Goal: Contribute content: Add original content to the website for others to see

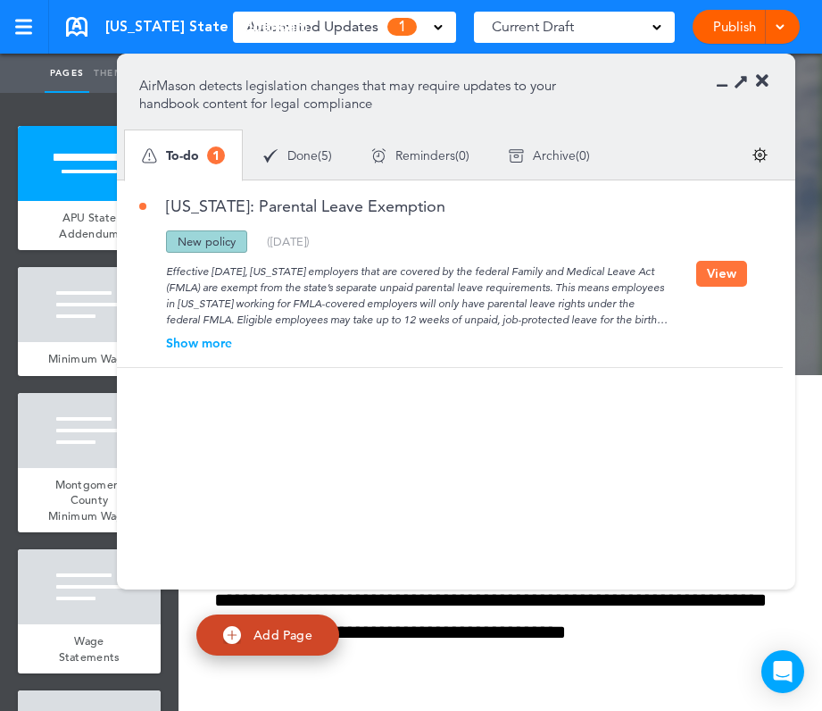
click at [718, 272] on button "View" at bounding box center [721, 274] width 51 height 26
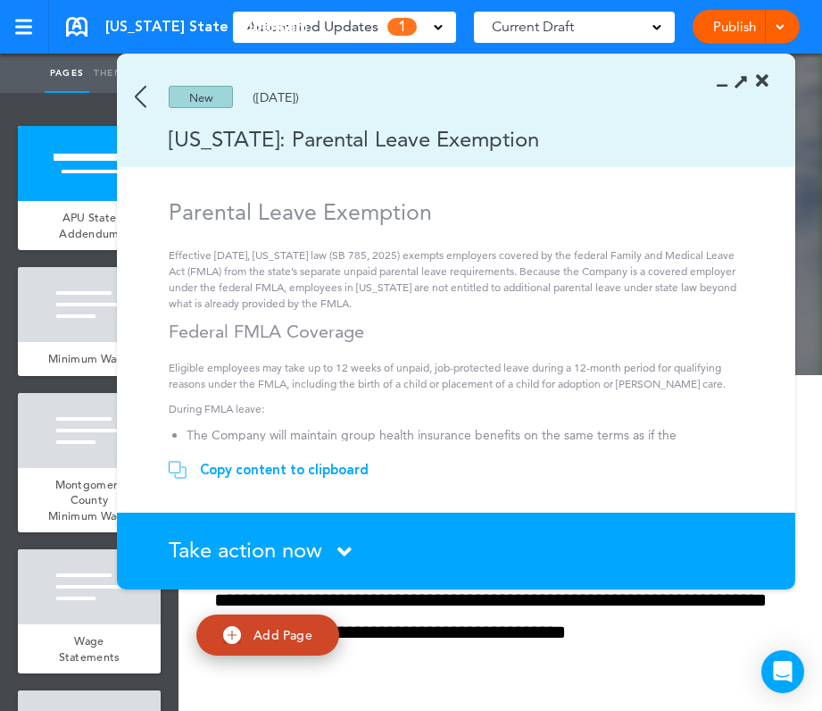
click at [288, 470] on div "Copy content to clipboard" at bounding box center [284, 470] width 169 height 18
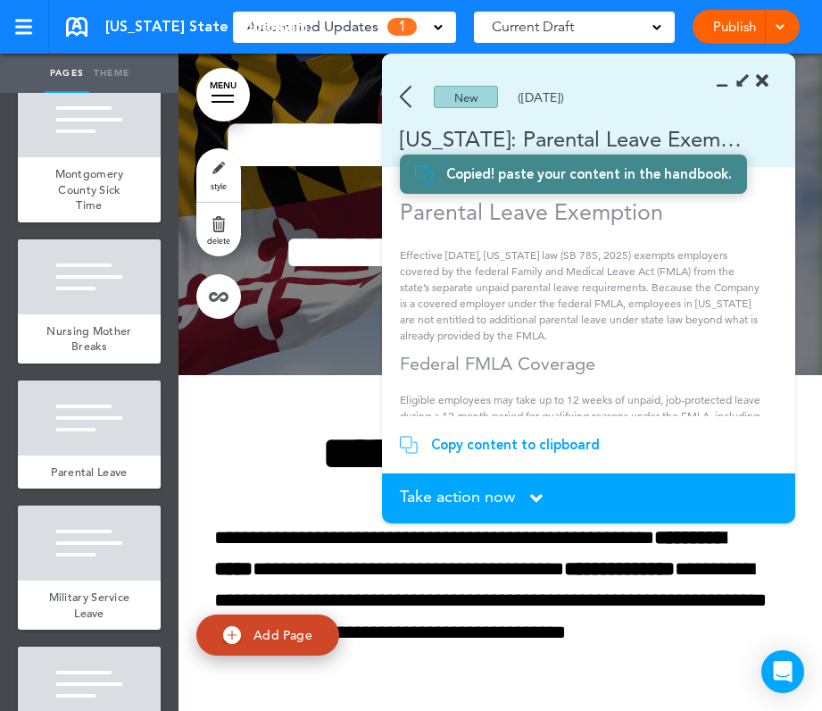
scroll to position [1672, 0]
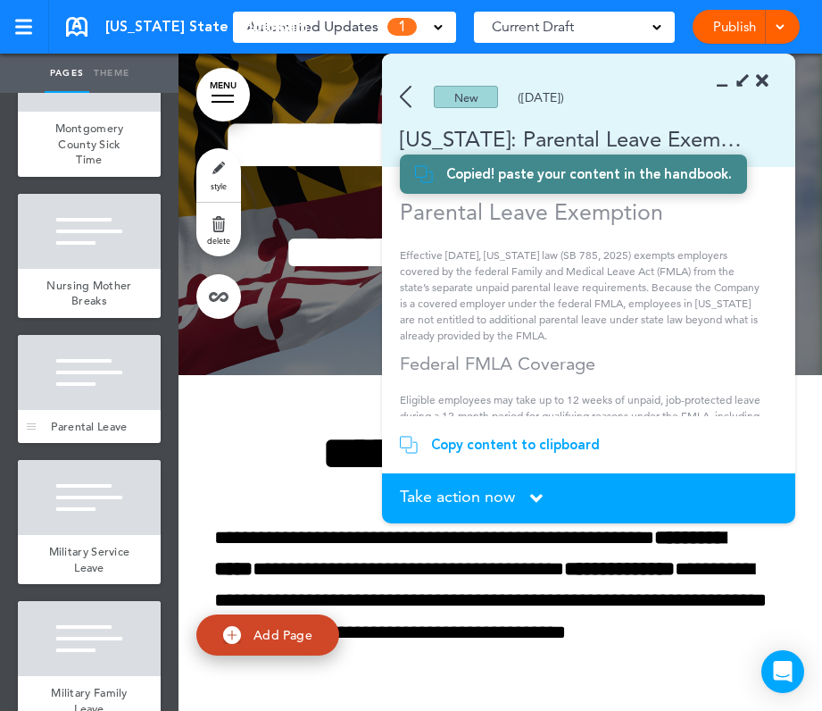
click at [92, 393] on div at bounding box center [89, 372] width 143 height 75
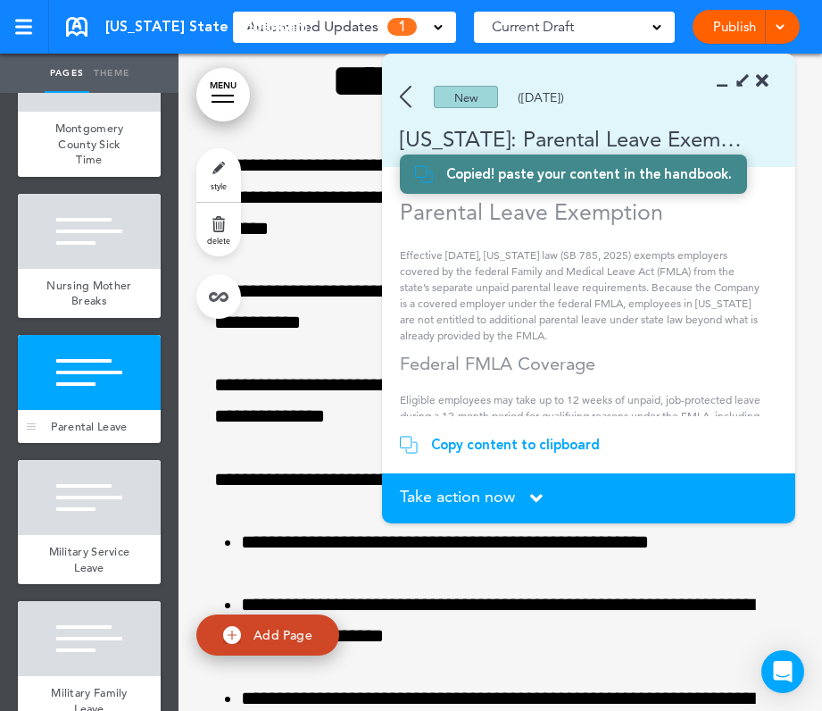
scroll to position [10656, 0]
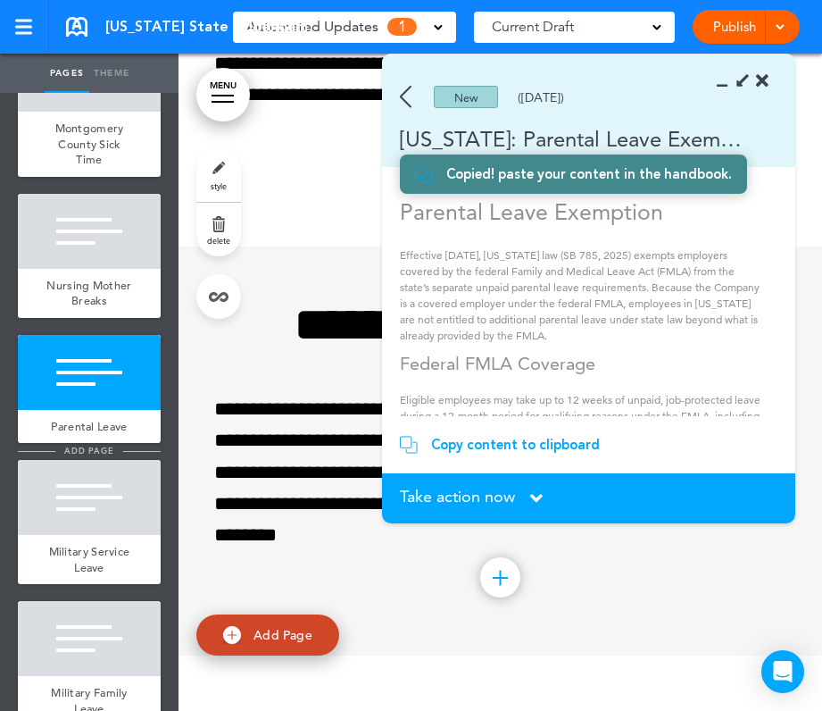
click at [96, 449] on span "add page" at bounding box center [88, 451] width 67 height 12
type input "********"
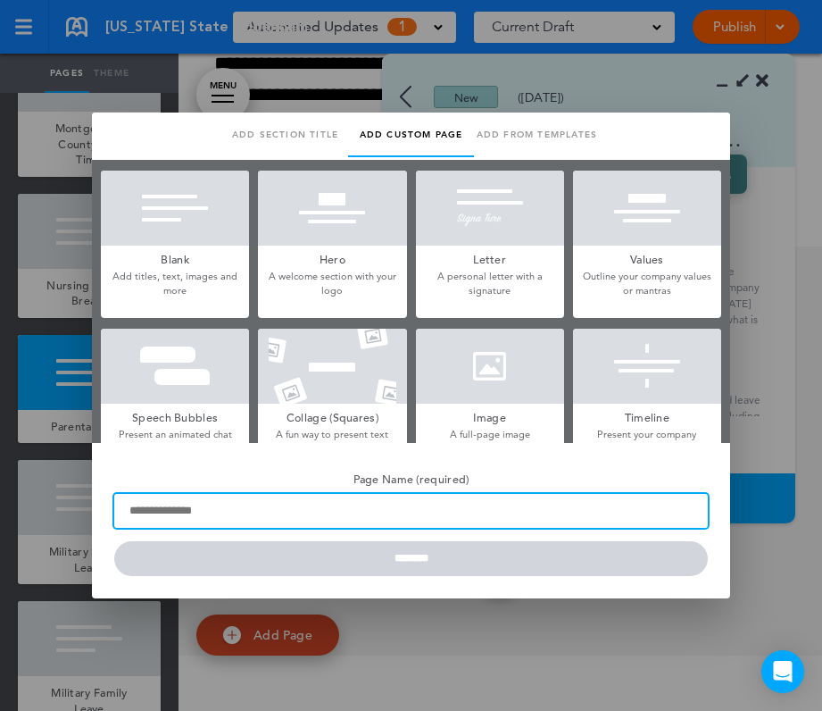
click at [288, 510] on input "Page Name (required)" at bounding box center [411, 511] width 594 height 34
type input "**********"
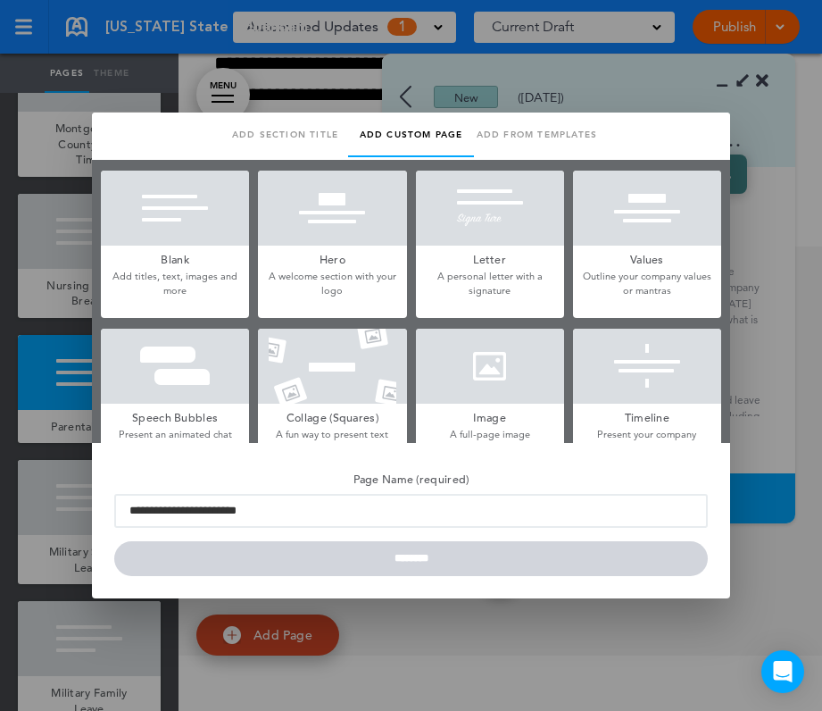
click at [168, 252] on h5 "Blank" at bounding box center [175, 258] width 148 height 25
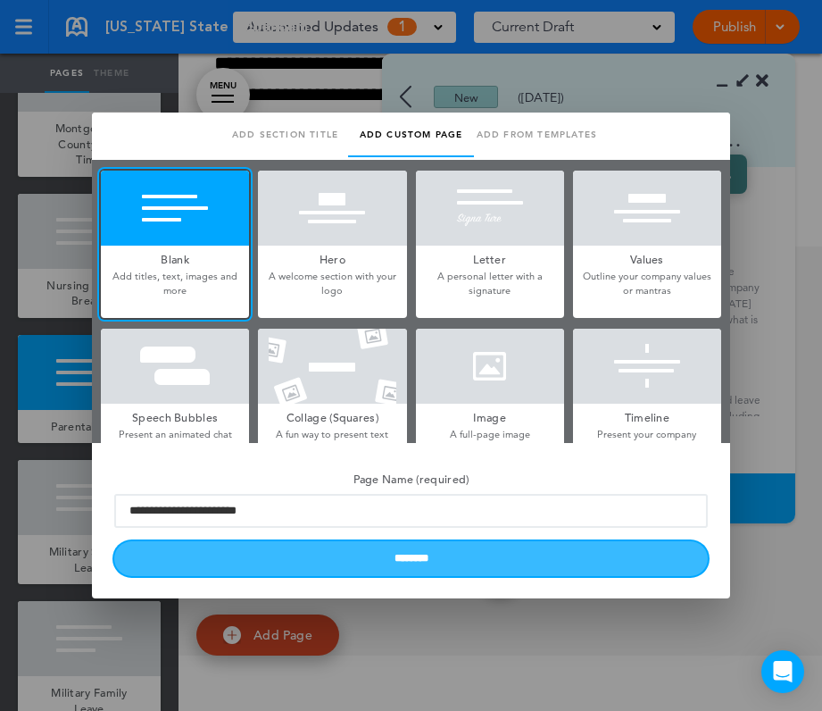
click at [294, 571] on input "********" at bounding box center [411, 558] width 594 height 35
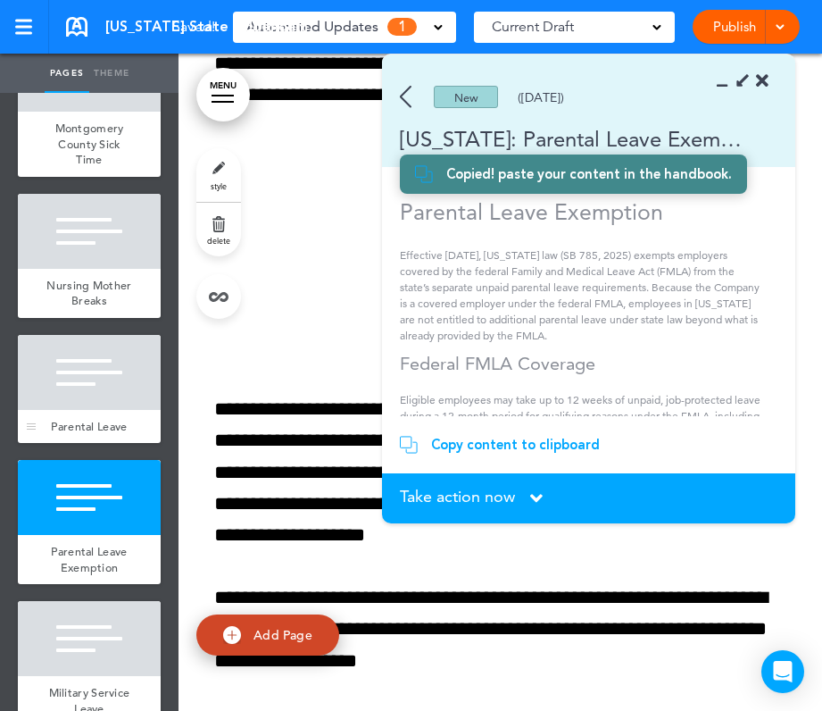
click at [129, 398] on div at bounding box center [89, 372] width 143 height 75
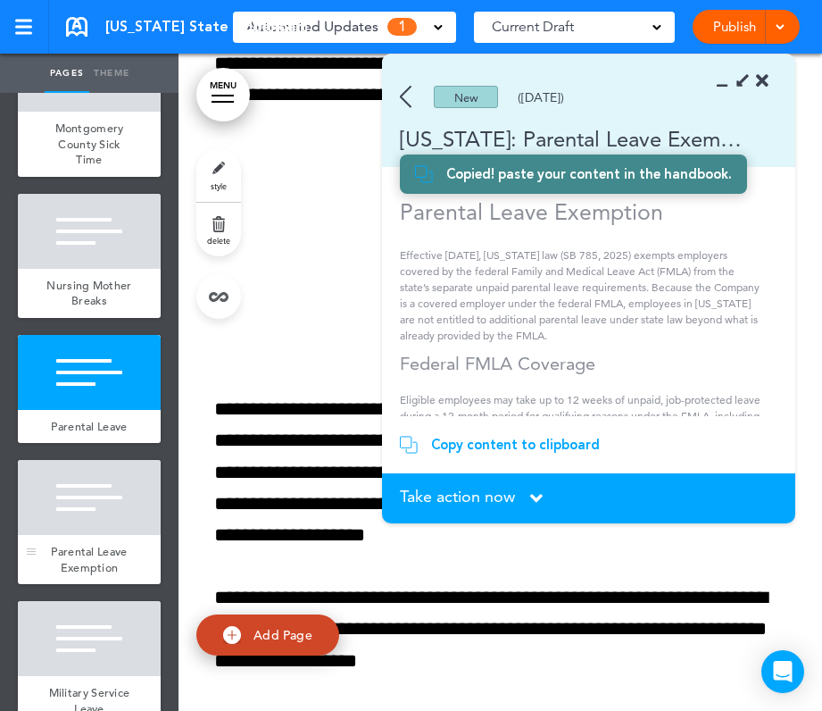
click at [85, 554] on span "Parental Leave Exemption" at bounding box center [89, 559] width 76 height 31
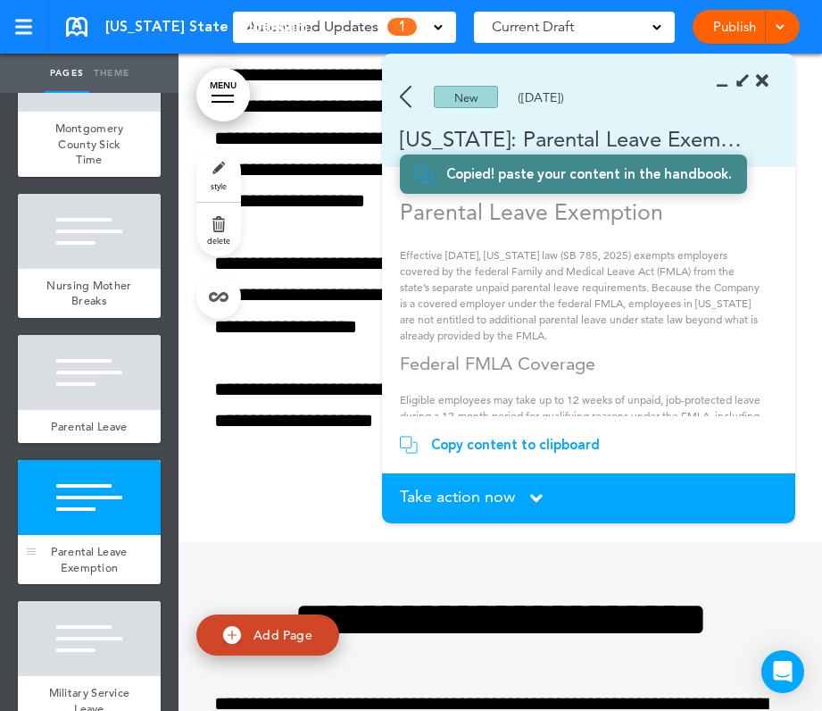
scroll to position [11034, 0]
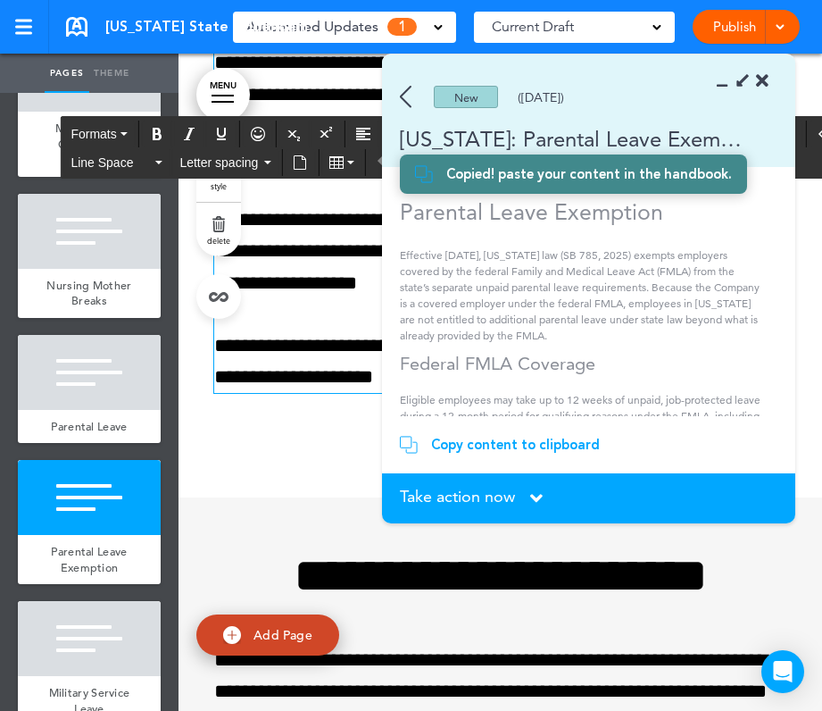
click at [430, 393] on p "**********" at bounding box center [500, 361] width 572 height 63
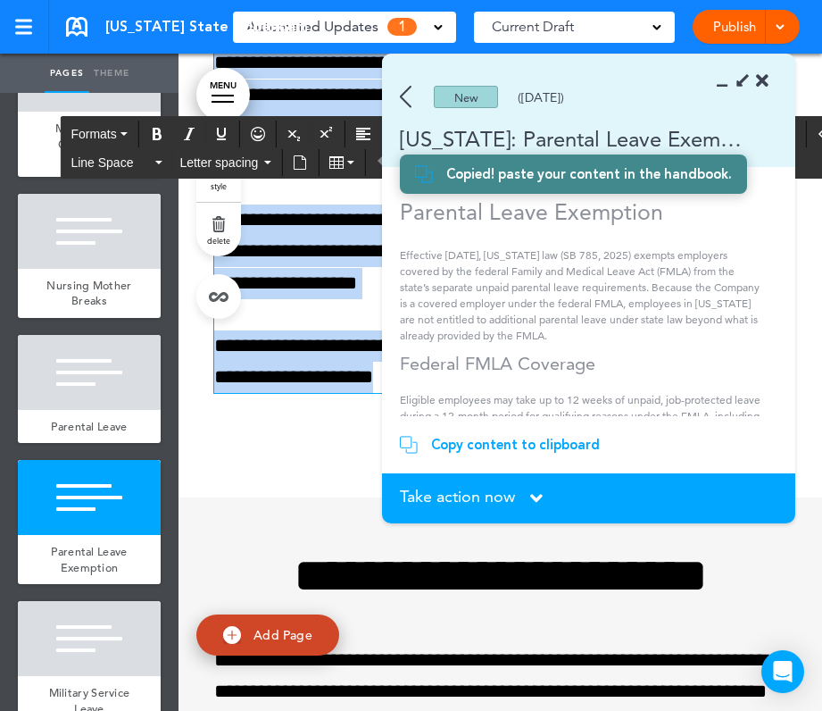
drag, startPoint x: 570, startPoint y: 567, endPoint x: 221, endPoint y: -34, distance: 695.0
click at [221, 0] on html "Make this page common so it is available in other handbooks. This handbook [GEO…" at bounding box center [411, 355] width 822 height 711
paste div
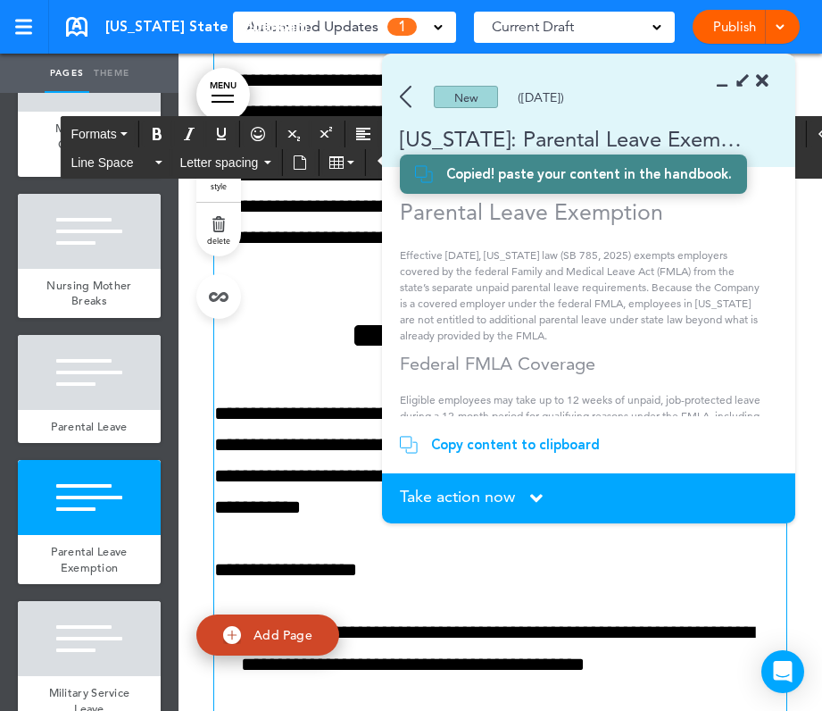
click at [767, 72] on icon at bounding box center [762, 81] width 13 height 18
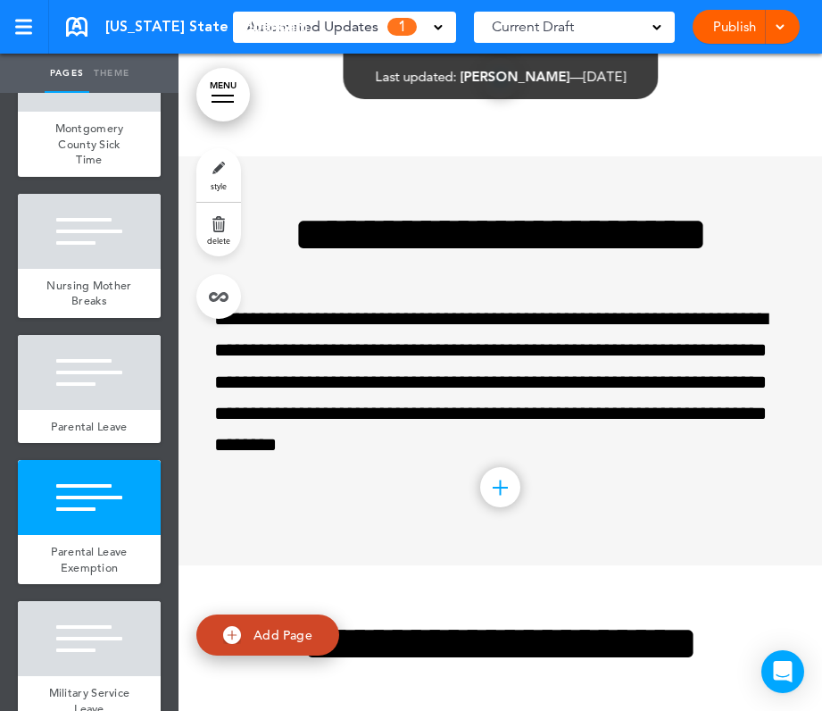
scroll to position [12424, 0]
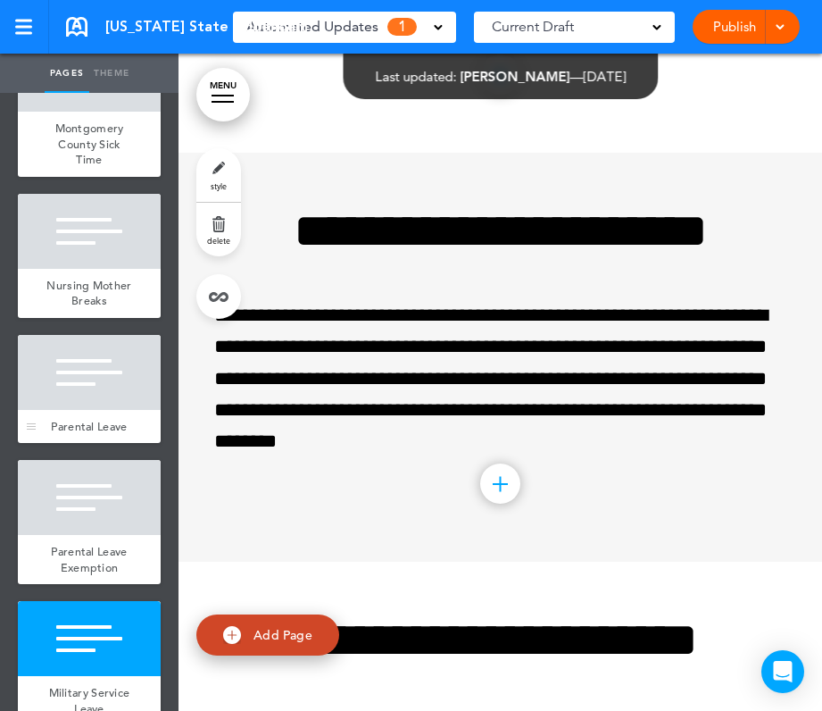
click at [109, 367] on div at bounding box center [89, 372] width 143 height 75
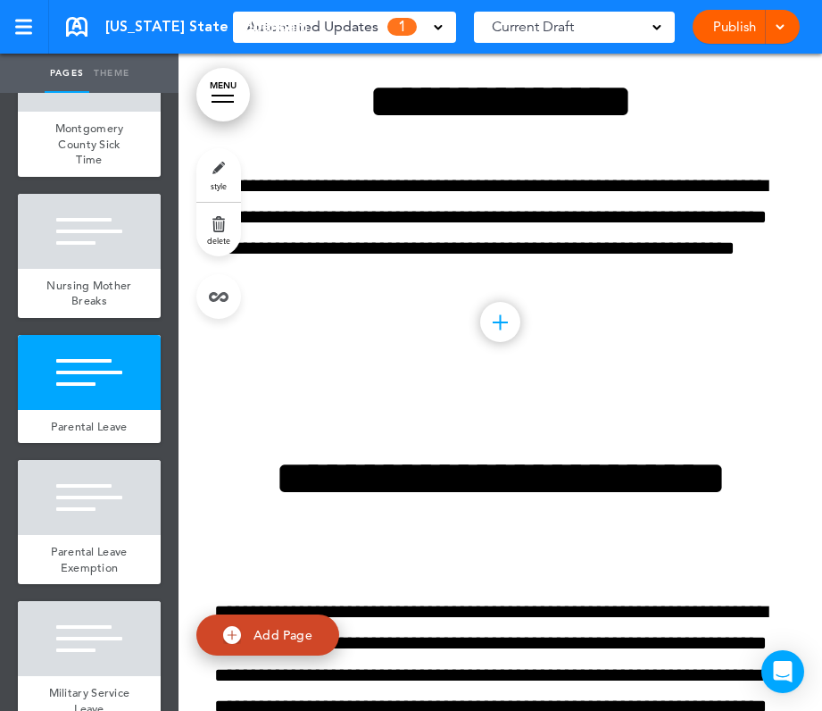
scroll to position [10506, 0]
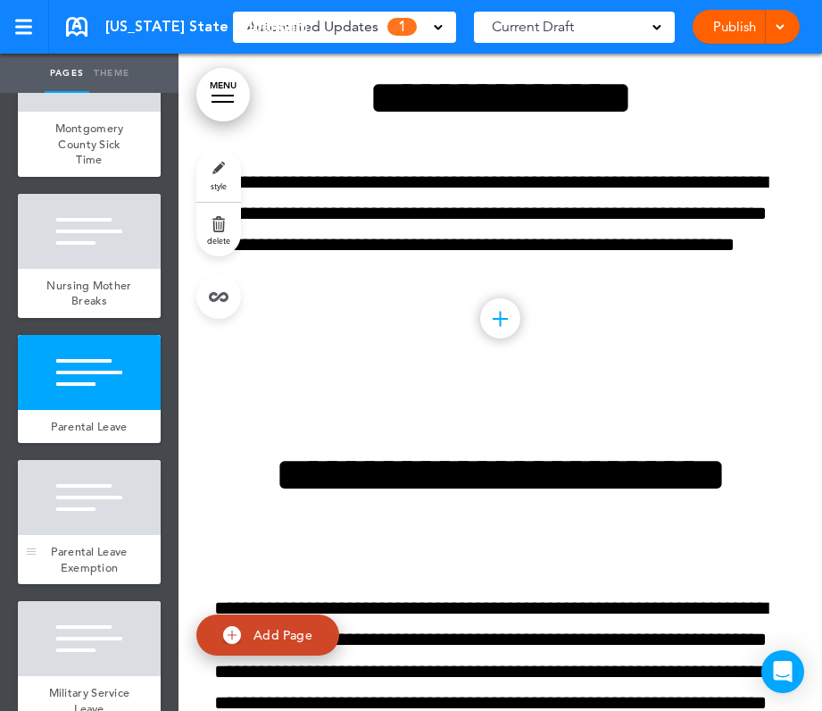
click at [88, 538] on div "Parental Leave Exemption" at bounding box center [89, 559] width 143 height 49
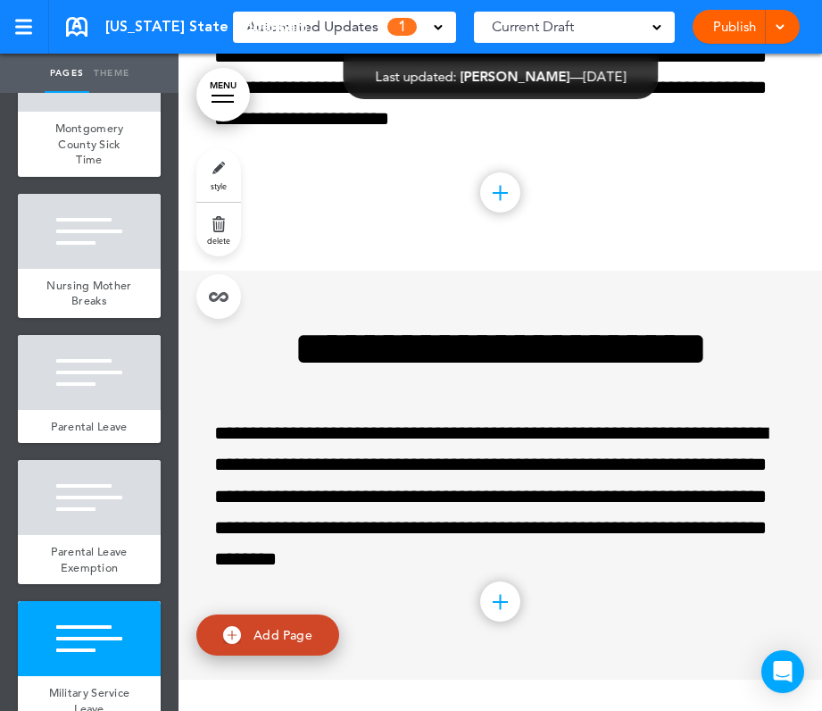
scroll to position [12282, 0]
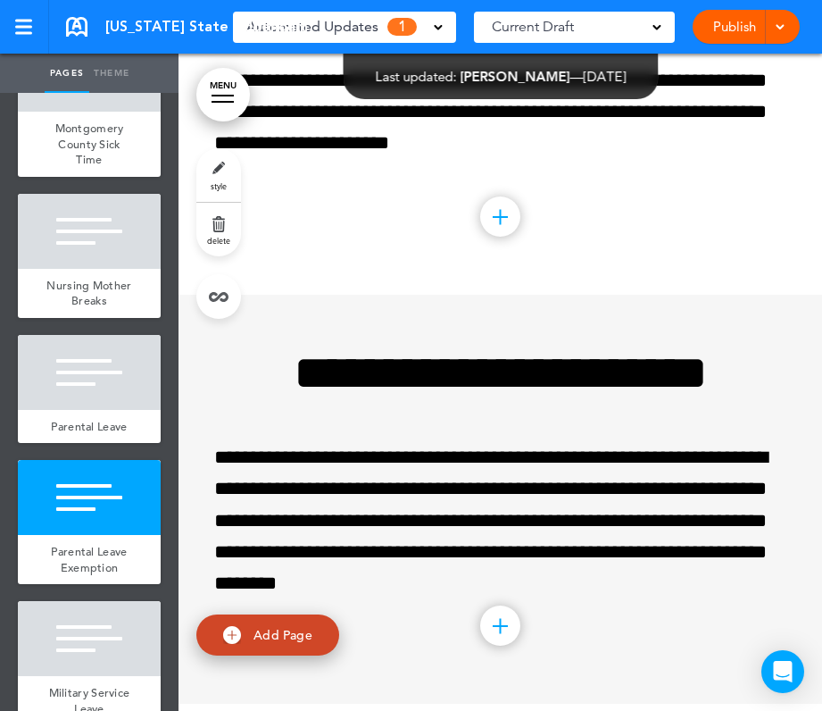
click at [441, 20] on div "Automated Updates 1" at bounding box center [344, 26] width 196 height 25
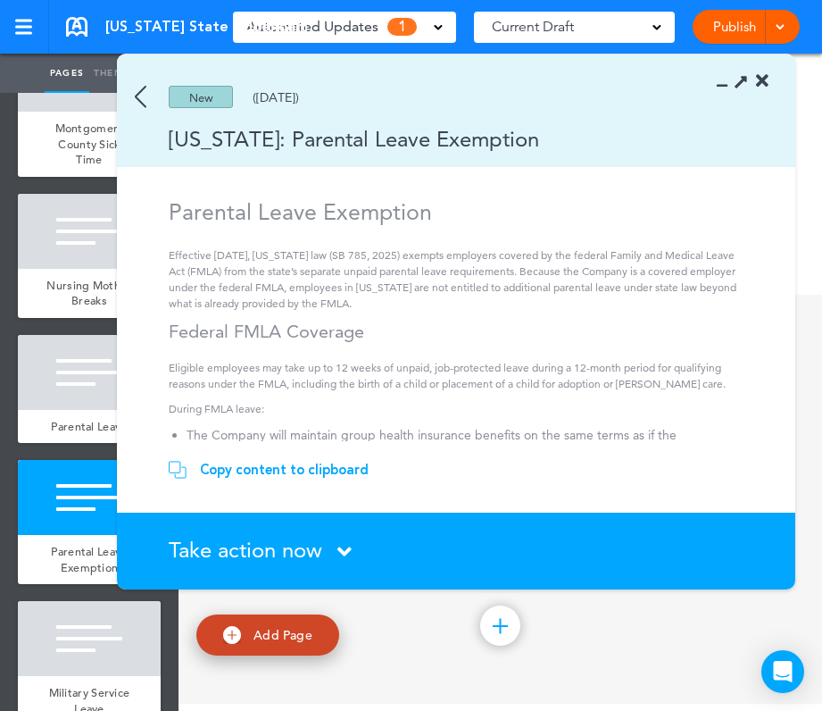
click at [280, 555] on span "Take action now" at bounding box center [246, 550] width 154 height 26
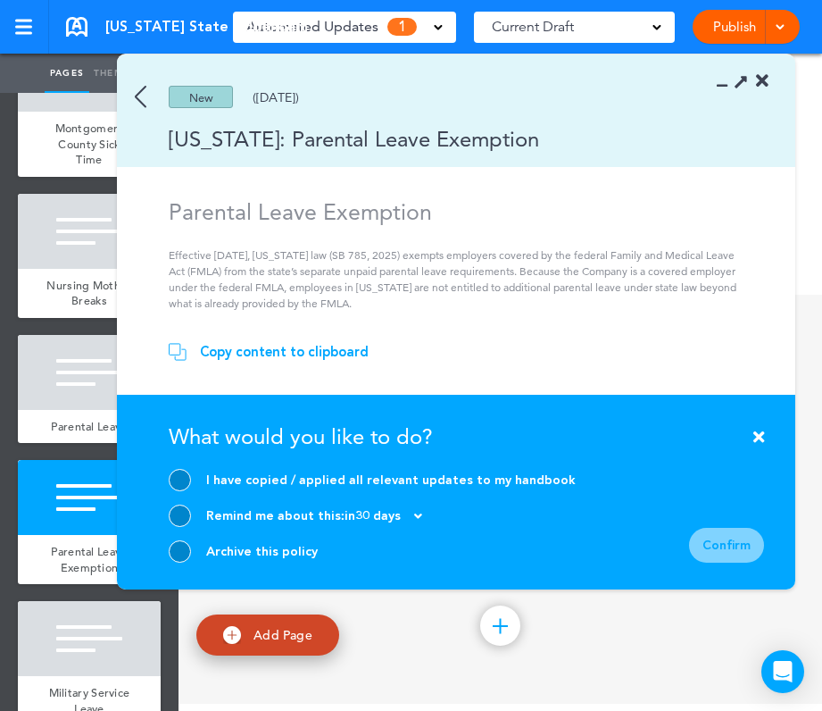
click at [270, 471] on div "I have copied / applied all relevant updates to my handbook" at bounding box center [391, 479] width 370 height 17
click at [175, 473] on div at bounding box center [180, 480] width 22 height 22
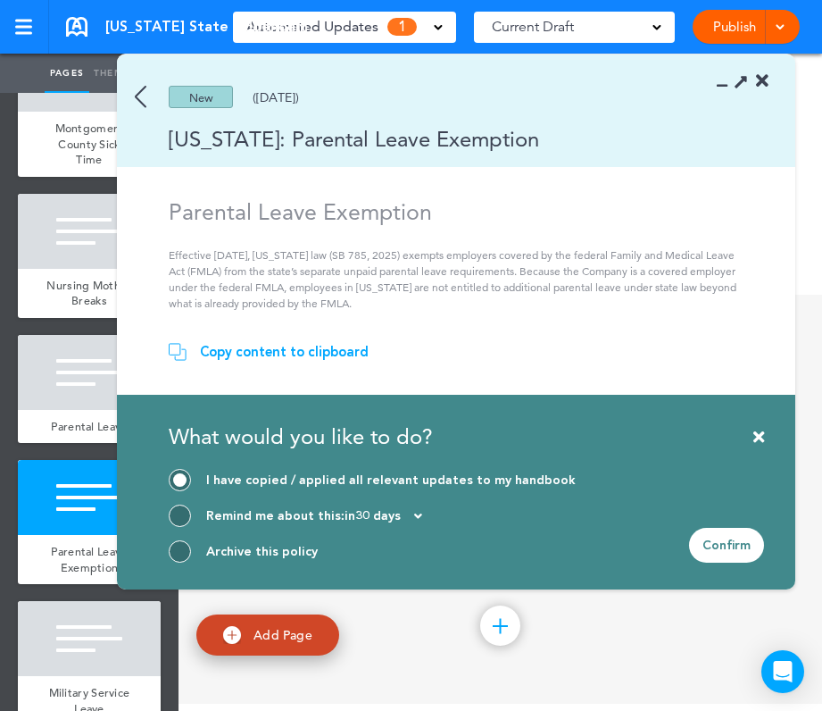
click at [720, 547] on div "Confirm" at bounding box center [726, 545] width 75 height 35
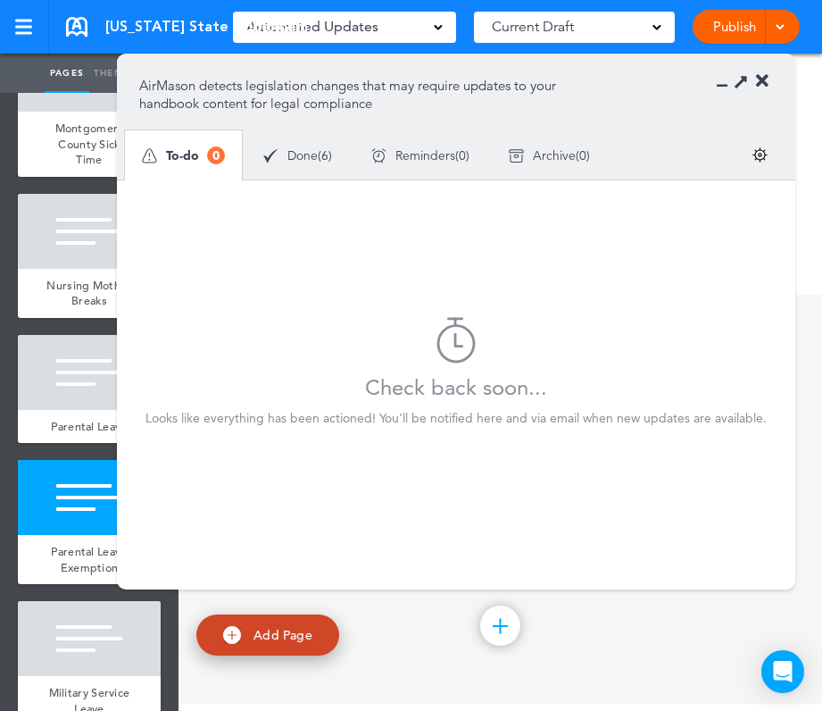
click at [734, 24] on link "Publish" at bounding box center [734, 27] width 56 height 34
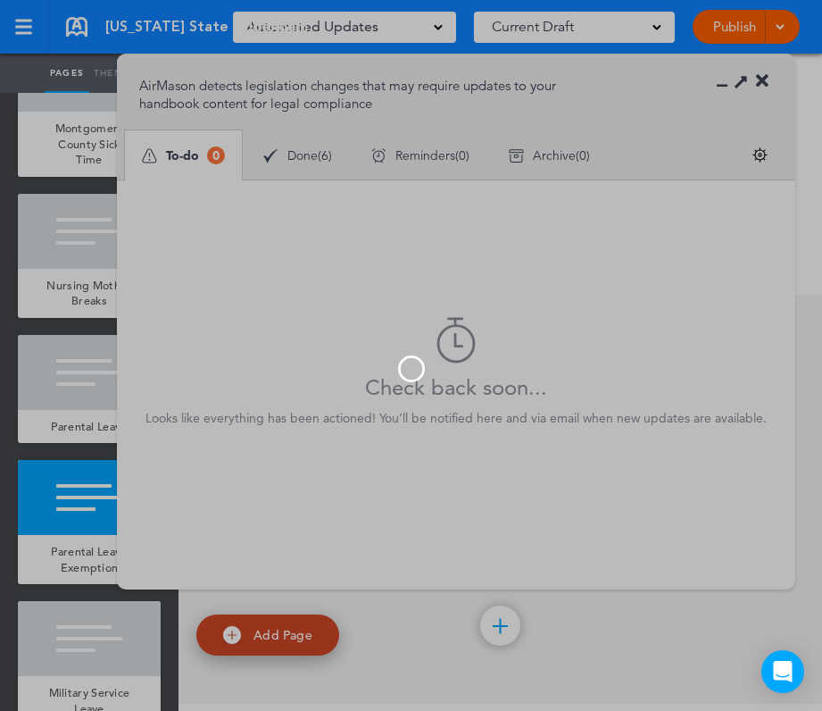
scroll to position [0, 0]
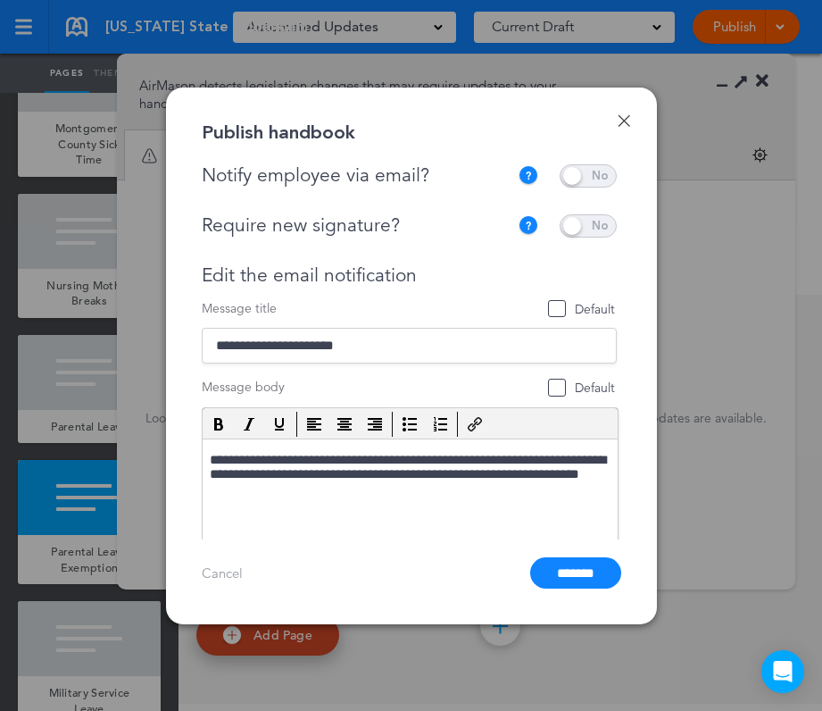
click at [596, 176] on span at bounding box center [588, 175] width 57 height 23
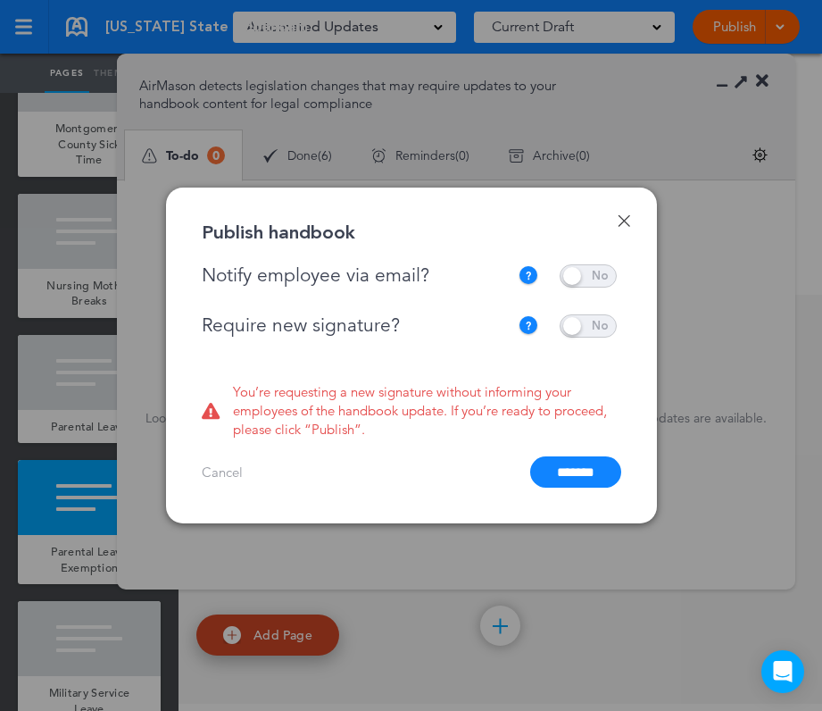
click at [581, 321] on span at bounding box center [588, 325] width 57 height 23
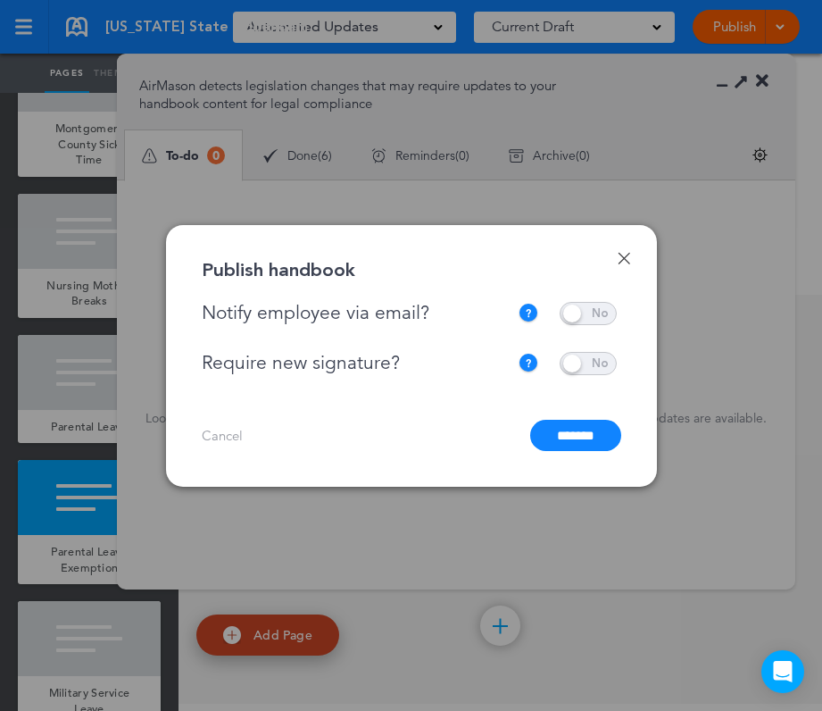
click at [562, 446] on input "*******" at bounding box center [575, 435] width 91 height 31
